Goal: Browse casually: Explore the website without a specific task or goal

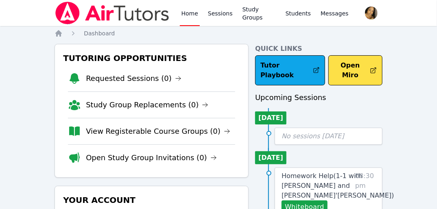
click at [221, 101] on li "Study Group Replacements (0)" at bounding box center [151, 104] width 167 height 26
